Goal: Check status: Check status

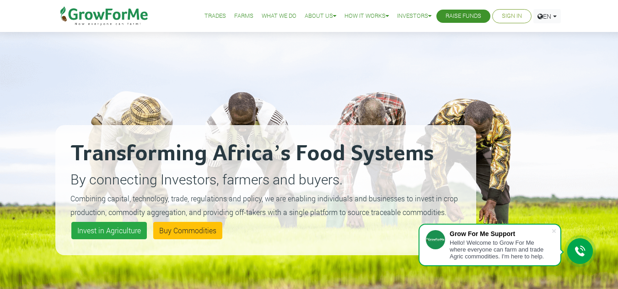
click at [293, 146] on h2 "Transforming Africa’s Food Systems" at bounding box center [265, 153] width 390 height 27
click at [514, 18] on link "Sign In" at bounding box center [512, 16] width 20 height 10
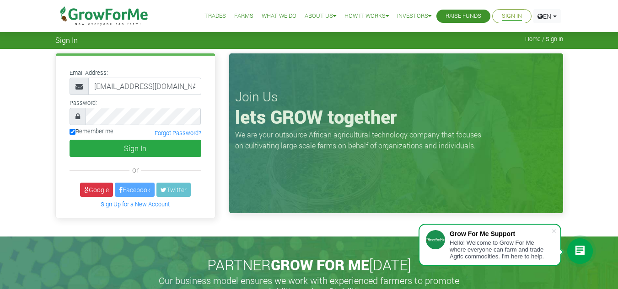
click at [128, 149] on button "Sign In" at bounding box center [136, 148] width 132 height 17
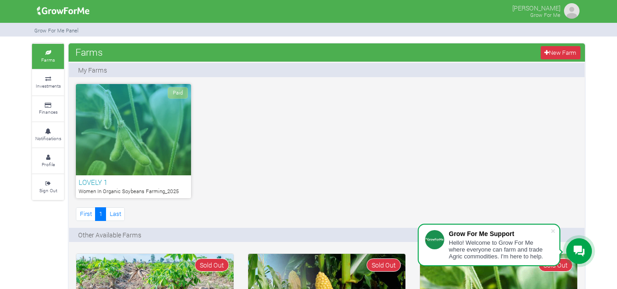
click at [141, 136] on div "Paid" at bounding box center [133, 129] width 115 height 91
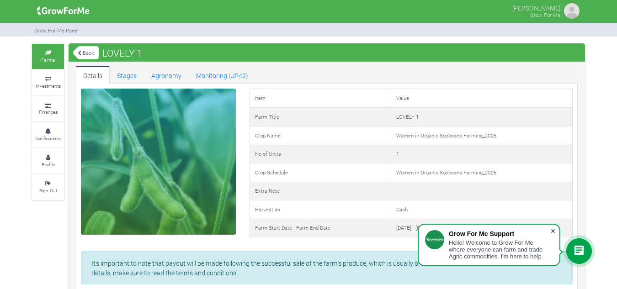
click at [556, 232] on span at bounding box center [553, 231] width 9 height 9
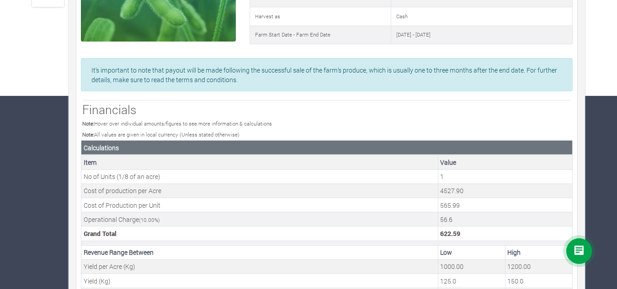
scroll to position [198, 0]
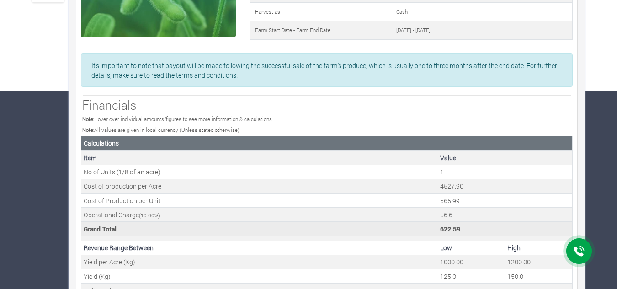
click at [556, 232] on td "622.59" at bounding box center [505, 229] width 134 height 14
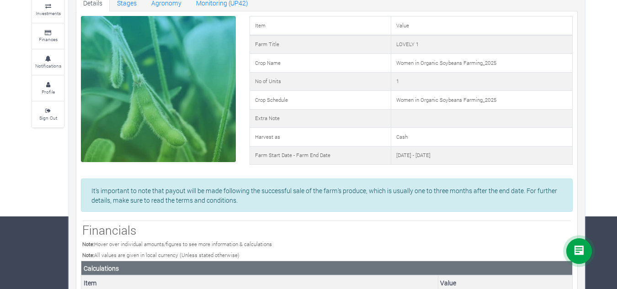
scroll to position [0, 0]
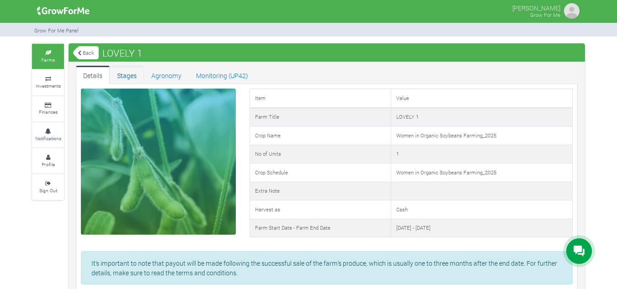
click at [131, 74] on link "Stages" at bounding box center [127, 75] width 34 height 18
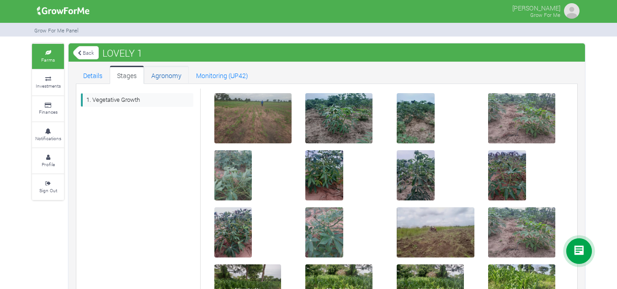
click at [160, 73] on link "Agronomy" at bounding box center [166, 75] width 45 height 18
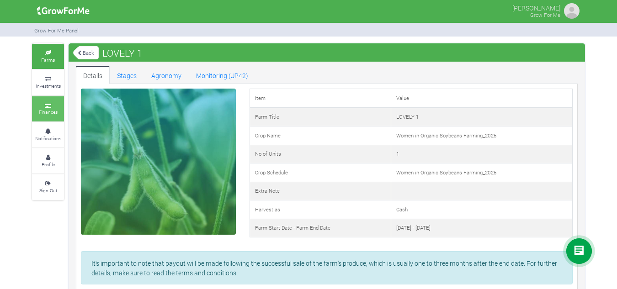
click at [45, 107] on icon at bounding box center [47, 105] width 27 height 5
